Goal: Task Accomplishment & Management: Use online tool/utility

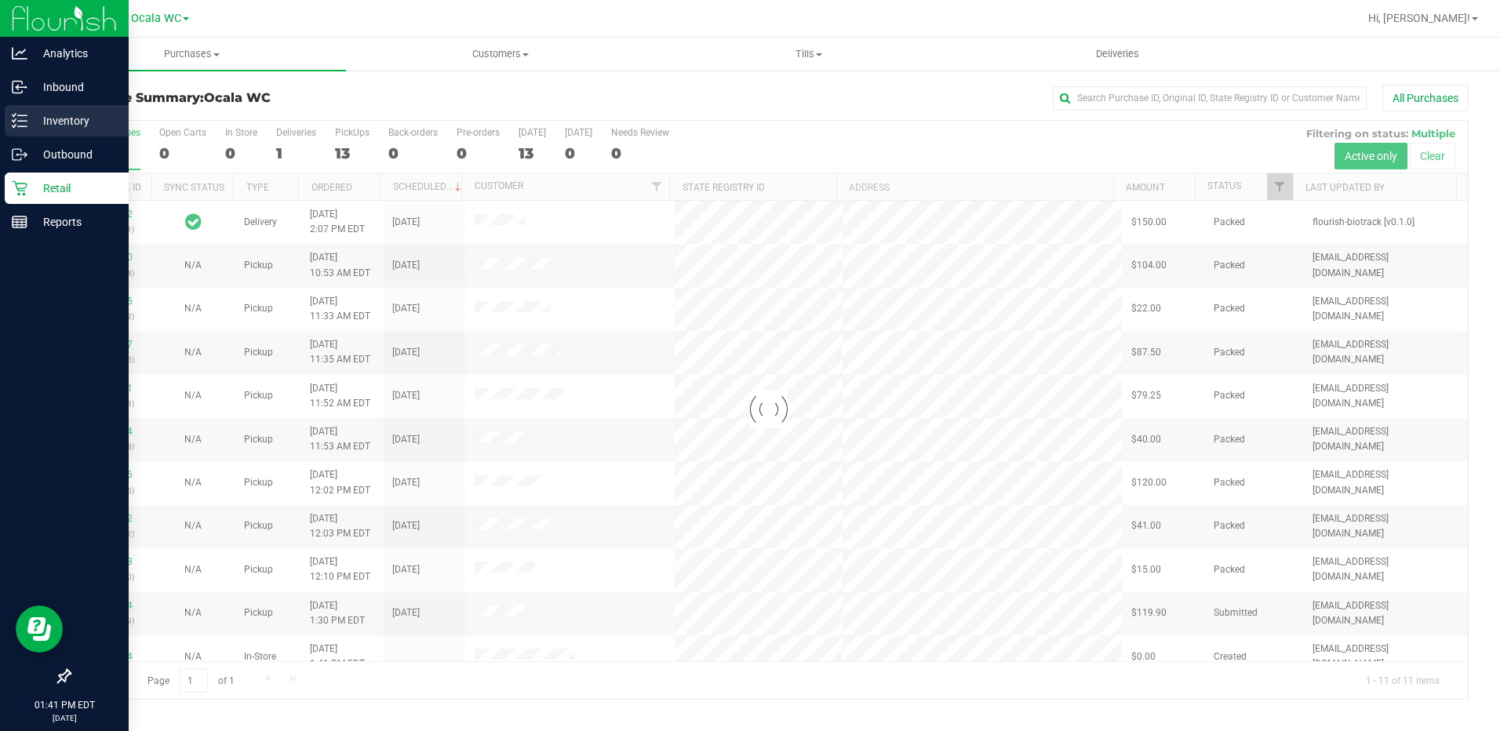
click at [36, 121] on p "Inventory" at bounding box center [74, 120] width 94 height 19
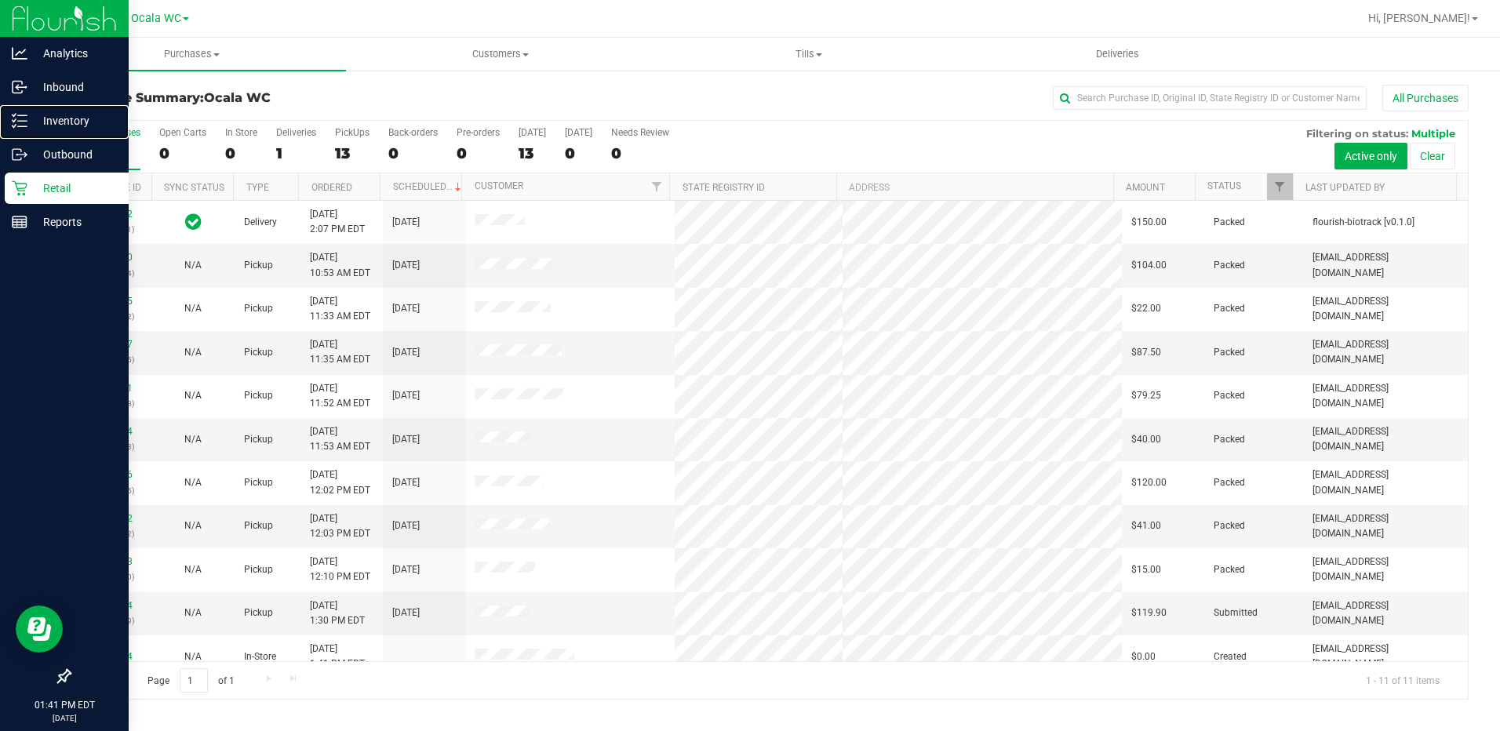
click at [36, 121] on p "Inventory" at bounding box center [74, 120] width 94 height 19
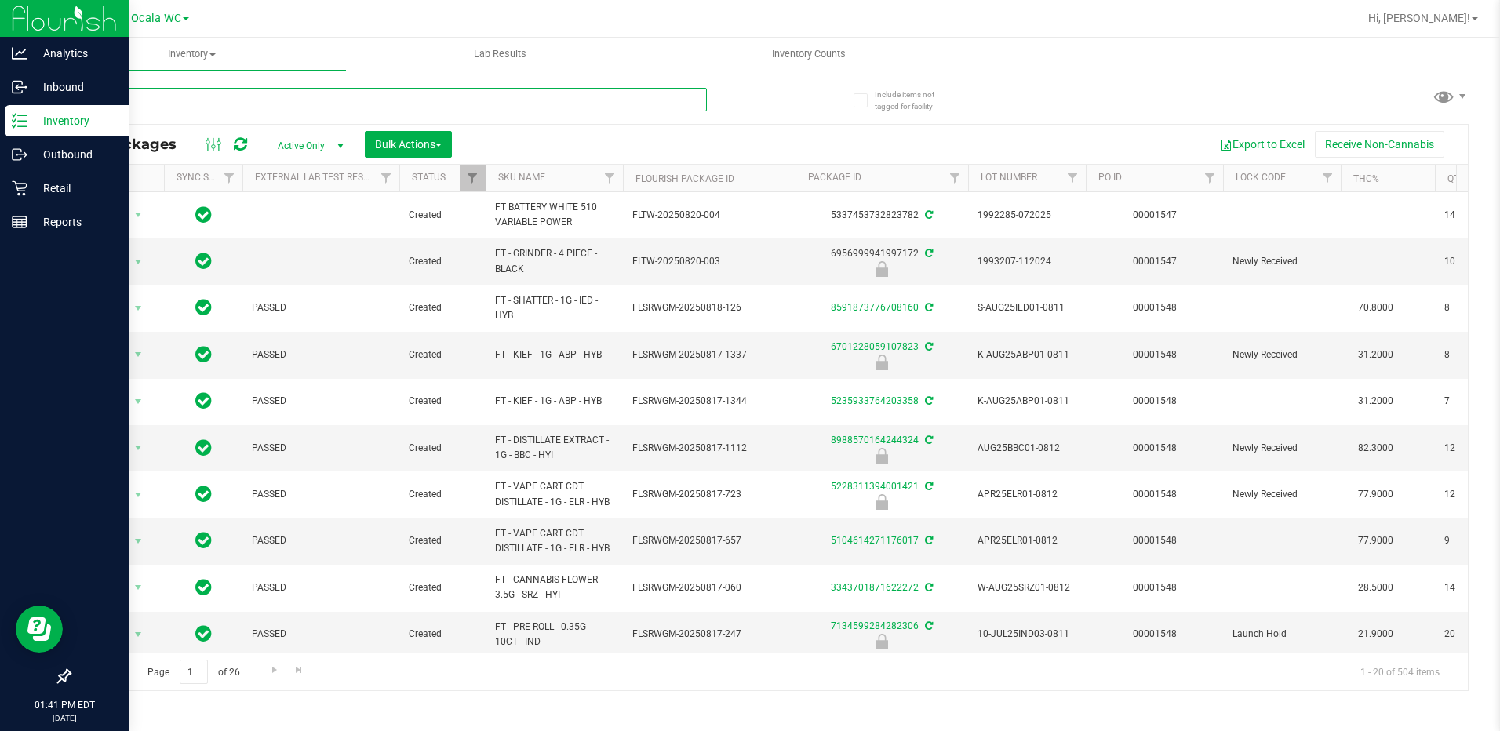
click at [216, 94] on input "text" at bounding box center [388, 100] width 638 height 24
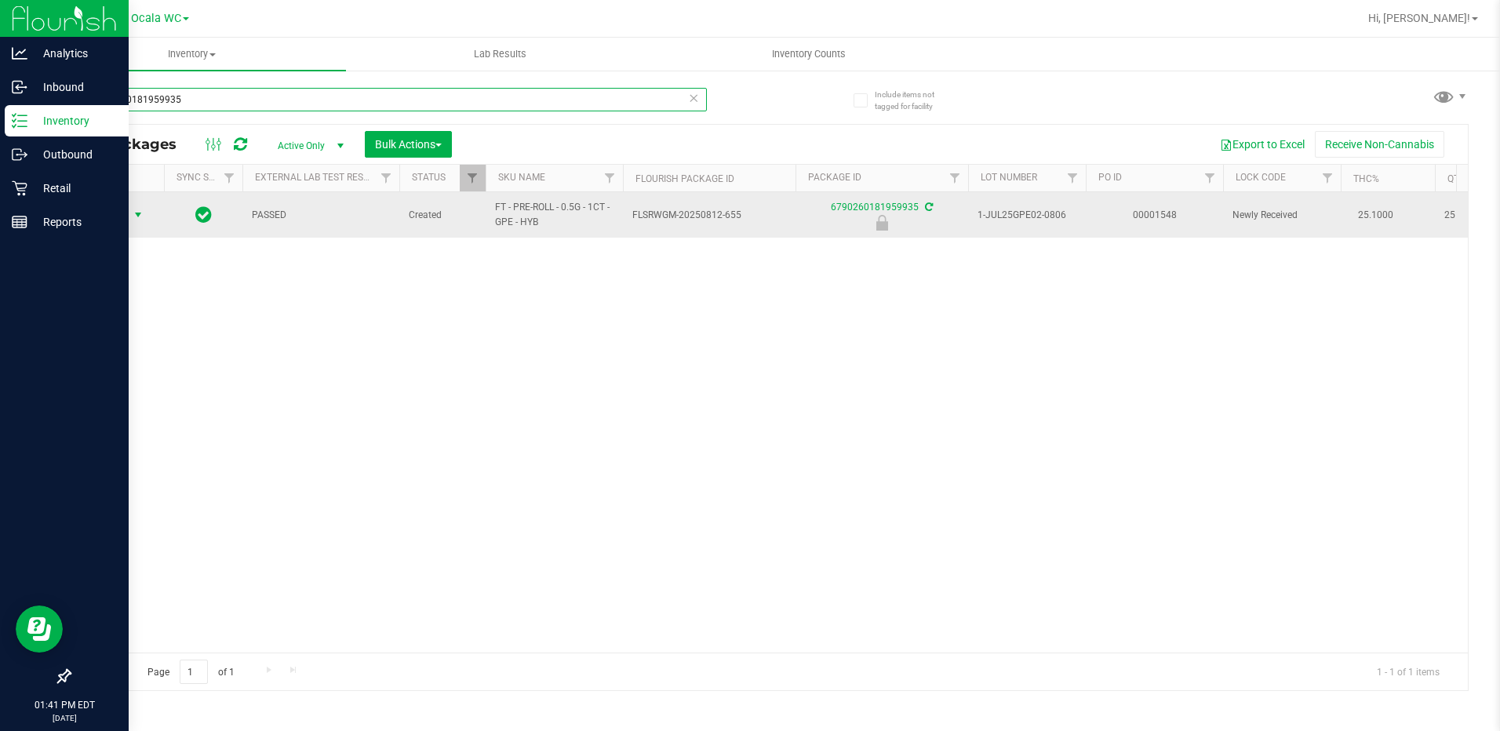
type input "6790260181959935"
click at [122, 215] on span "Action" at bounding box center [106, 215] width 42 height 22
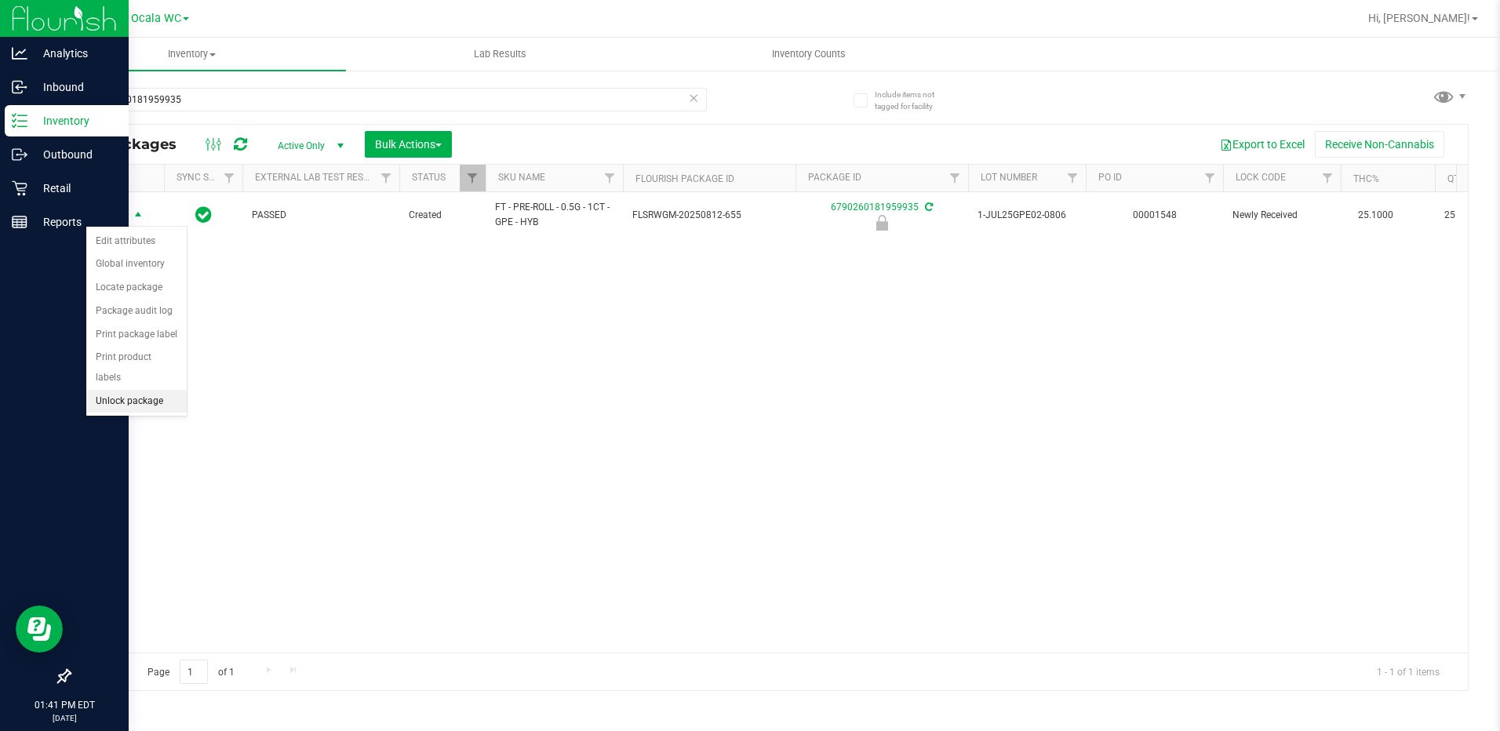
click at [118, 390] on li "Unlock package" at bounding box center [136, 402] width 100 height 24
